Goal: Find specific page/section: Find specific page/section

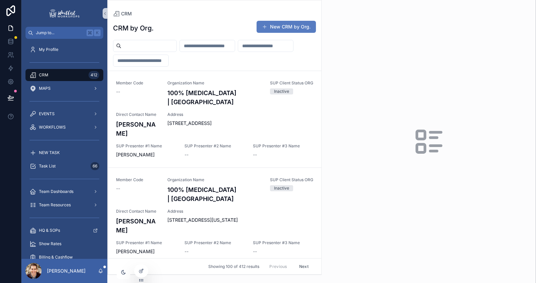
click at [136, 45] on input "scrollable content" at bounding box center [148, 45] width 55 height 9
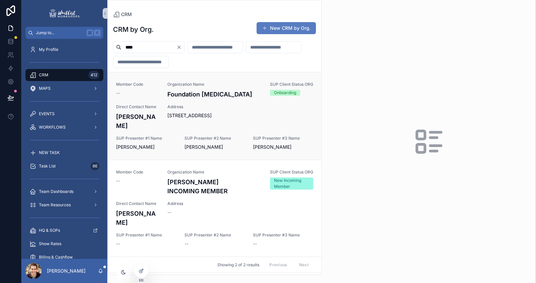
type input "****"
click at [163, 112] on div "Member Code -- Organization Name Foundation [MEDICAL_DATA] SUP Client Status OR…" at bounding box center [214, 116] width 197 height 69
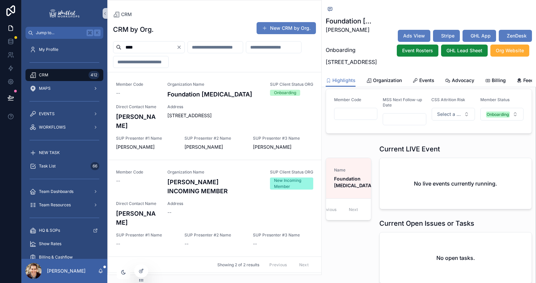
scroll to position [5, 0]
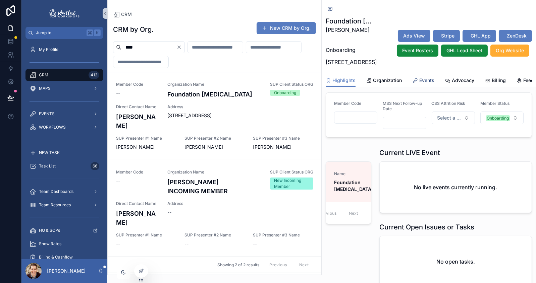
click at [427, 84] on span "Events" at bounding box center [426, 80] width 15 height 7
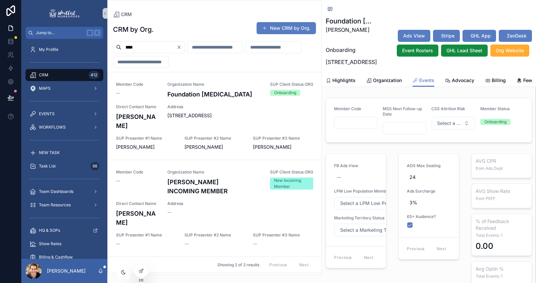
click at [211, 11] on div "CRM" at bounding box center [214, 14] width 203 height 7
